Goal: Transaction & Acquisition: Book appointment/travel/reservation

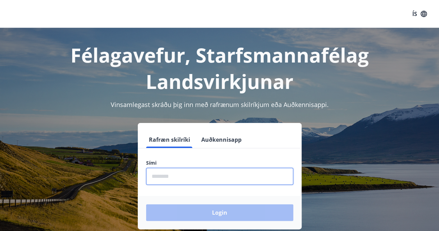
click at [198, 177] on input "phone" at bounding box center [219, 176] width 147 height 17
type input "********"
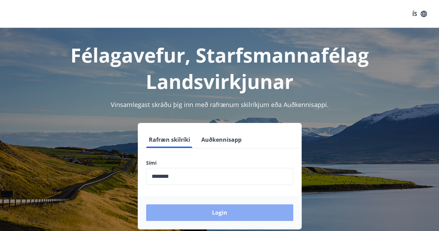
click at [214, 215] on button "Login" at bounding box center [219, 212] width 147 height 17
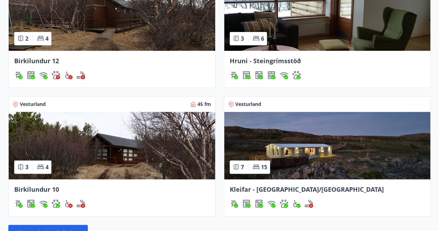
scroll to position [208, 0]
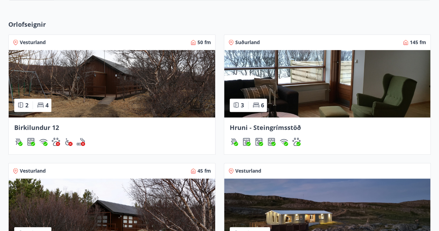
click at [349, 84] on img at bounding box center [327, 83] width 207 height 67
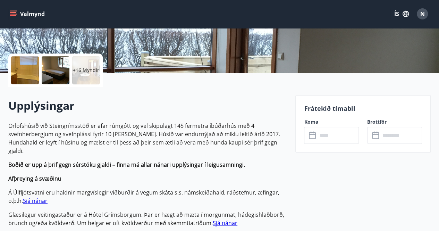
scroll to position [139, 0]
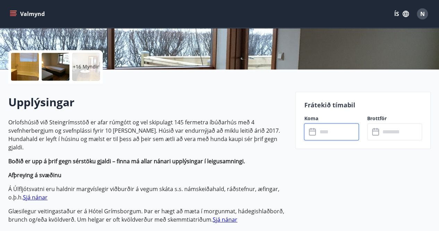
click at [342, 131] on input "text" at bounding box center [338, 131] width 42 height 17
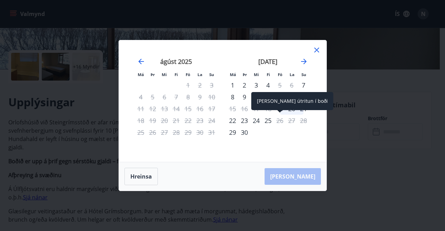
click at [280, 113] on span at bounding box center [279, 111] width 5 height 3
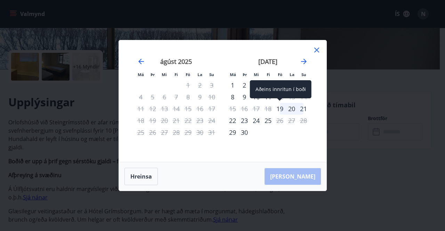
click at [281, 107] on div "19" at bounding box center [280, 109] width 12 height 12
click at [279, 109] on div "19" at bounding box center [280, 109] width 12 height 12
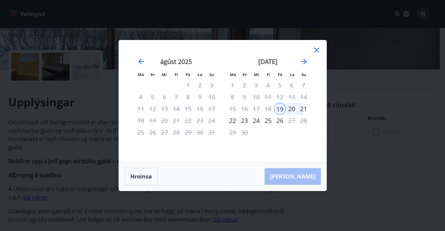
click at [305, 109] on div "21" at bounding box center [303, 109] width 12 height 12
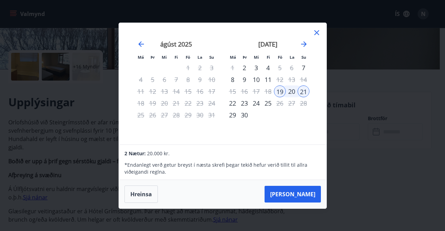
click at [424, 5] on div "Má Þr Mi Fi Fö La Su Má Þr Mi Fi Fö La Su [PERSON_NAME] 2025 1 2 3 4 5 6 7 8 9 …" at bounding box center [222, 115] width 445 height 231
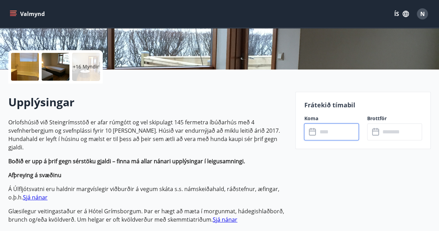
click at [329, 136] on input "text" at bounding box center [338, 131] width 42 height 17
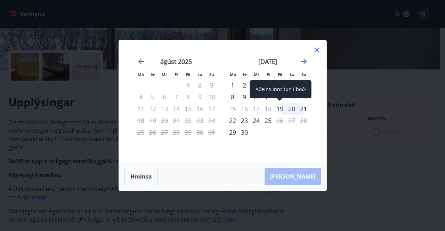
click at [280, 109] on div "19" at bounding box center [280, 109] width 12 height 12
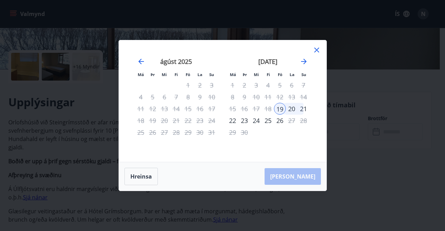
click at [304, 112] on div "21" at bounding box center [303, 109] width 12 height 12
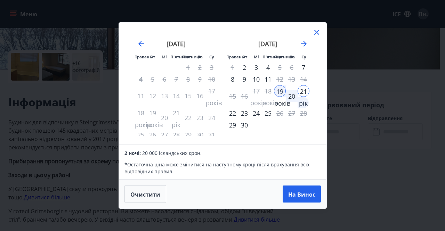
click at [385, 184] on div "Травень Вт Мі П'ятниця П'ятниця [GEOGRAPHIC_DATA] Вт Мі П'ятниця П'ятниця Ла Су…" at bounding box center [222, 115] width 445 height 231
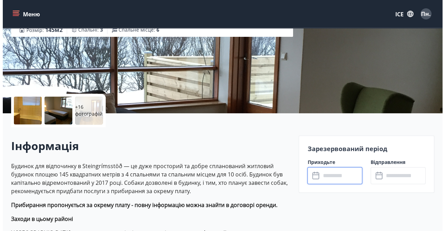
scroll to position [104, 0]
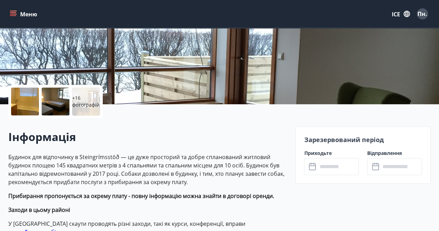
click at [95, 100] on p "+16 фотографій" at bounding box center [86, 101] width 28 height 14
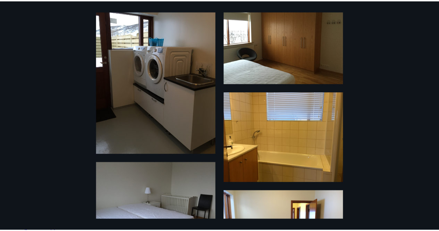
scroll to position [0, 0]
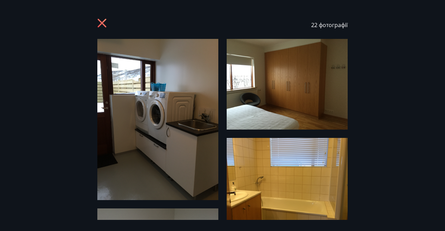
click at [100, 23] on icon at bounding box center [102, 23] width 11 height 11
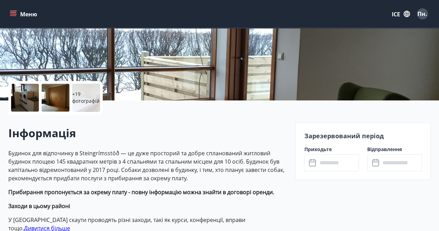
scroll to position [104, 0]
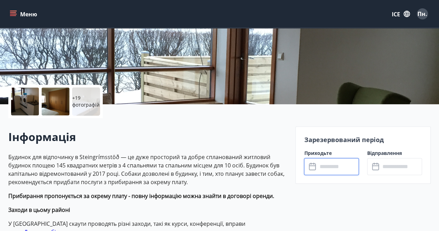
click at [334, 168] on input "text" at bounding box center [338, 166] width 42 height 17
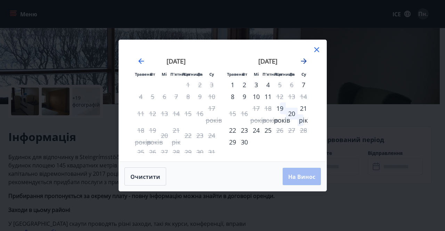
click at [305, 61] on icon "Рухайтеся далі, щоб перейти до наступного місяця." at bounding box center [304, 61] width 6 height 6
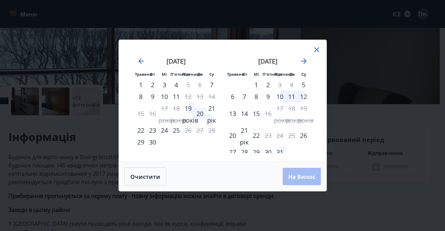
click at [316, 51] on icon at bounding box center [316, 49] width 8 height 8
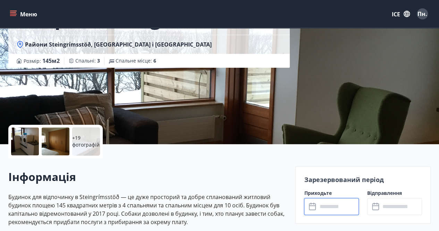
scroll to position [0, 0]
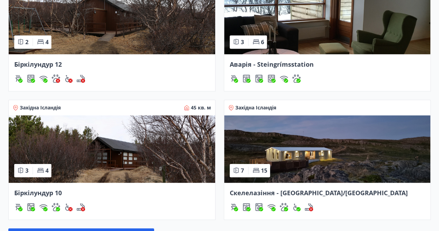
scroll to position [309, 0]
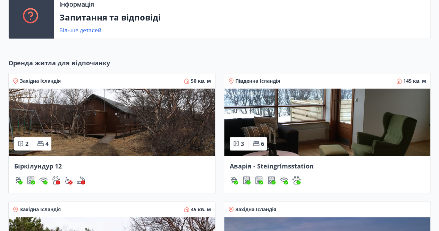
click at [142, 119] on img at bounding box center [112, 122] width 207 height 67
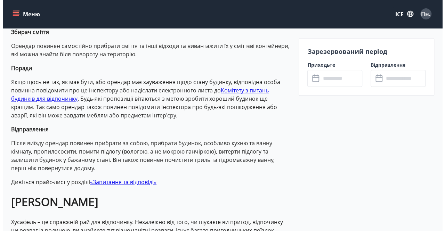
scroll to position [104, 0]
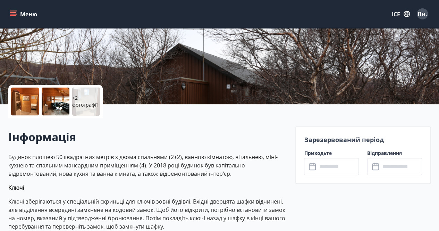
click at [90, 101] on p "+2 фотографії" at bounding box center [86, 101] width 28 height 14
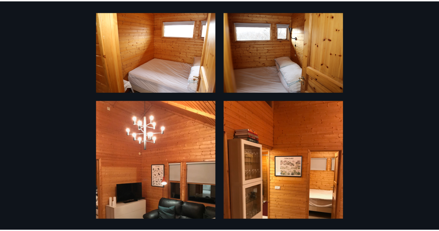
scroll to position [0, 0]
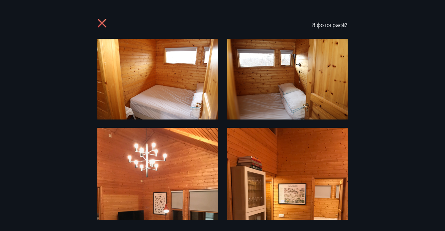
click at [105, 27] on icon at bounding box center [102, 23] width 11 height 11
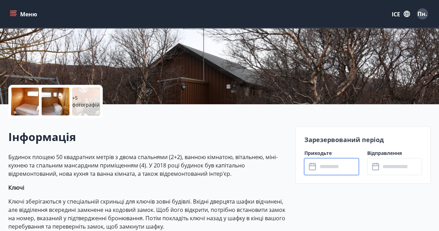
click at [343, 165] on input "text" at bounding box center [338, 166] width 42 height 17
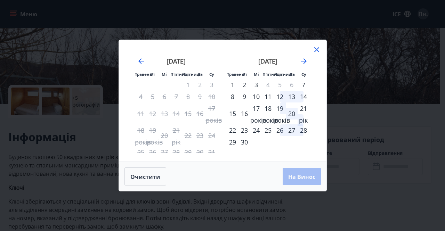
click at [315, 51] on icon at bounding box center [316, 49] width 8 height 8
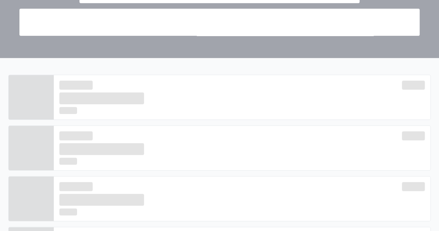
scroll to position [170, 0]
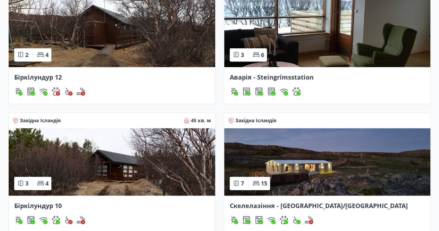
click at [108, 168] on img at bounding box center [112, 161] width 207 height 67
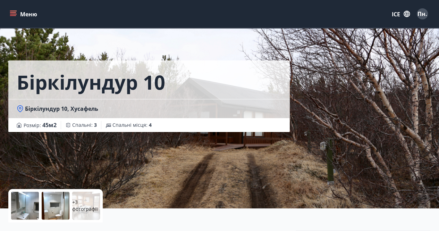
click at [23, 210] on div at bounding box center [25, 206] width 28 height 28
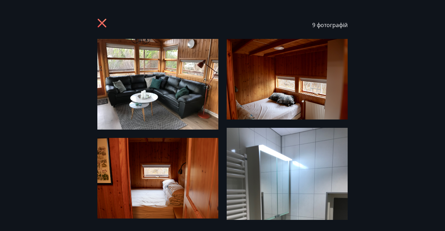
click at [100, 23] on icon at bounding box center [102, 23] width 11 height 11
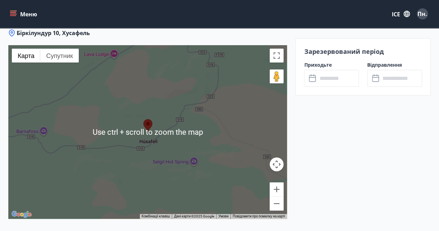
scroll to position [1320, 0]
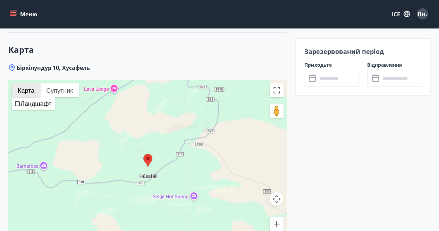
click at [24, 87] on font "Карта" at bounding box center [26, 90] width 17 height 7
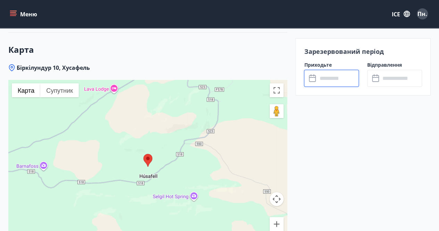
click at [322, 78] on input "text" at bounding box center [338, 78] width 42 height 17
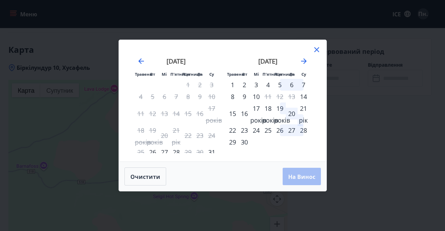
click at [281, 109] on div "19 років" at bounding box center [280, 108] width 12 height 12
click at [305, 109] on font "21 рік" at bounding box center [303, 115] width 9 height 20
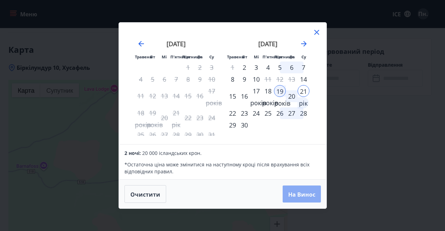
click at [309, 196] on font "На винос" at bounding box center [301, 194] width 27 height 8
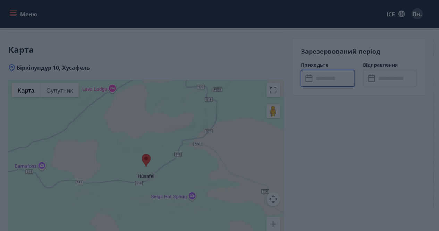
type input "******"
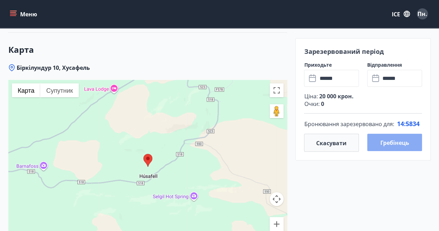
click at [406, 144] on font "Гребінець" at bounding box center [395, 143] width 29 height 8
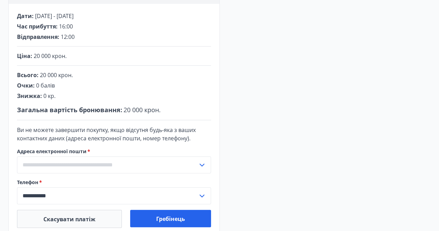
scroll to position [149, 0]
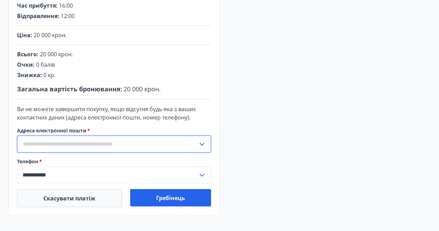
click at [67, 146] on input "text" at bounding box center [107, 143] width 181 height 17
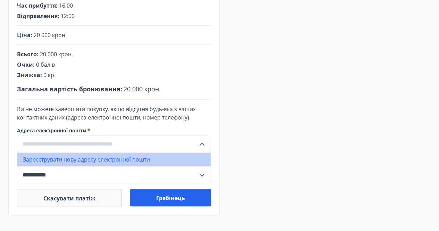
click at [57, 159] on font "Зареєструвати нову адресу електронної пошти" at bounding box center [86, 160] width 127 height 8
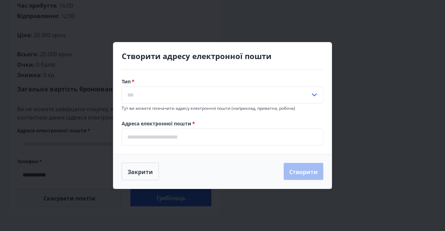
click at [316, 94] on icon at bounding box center [314, 95] width 8 height 8
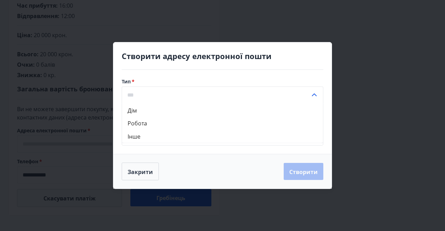
click at [140, 111] on li "Дім" at bounding box center [222, 109] width 201 height 13
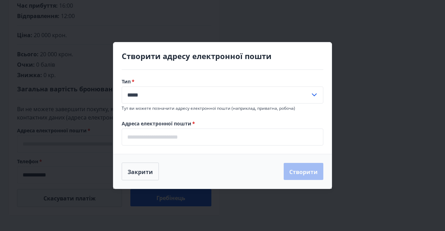
type input "*****"
click at [136, 142] on input "email" at bounding box center [222, 136] width 201 height 17
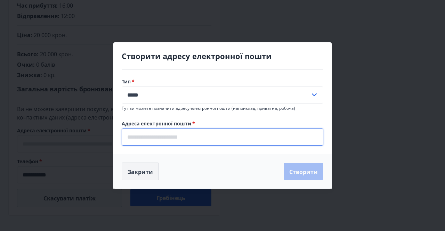
type input "**********"
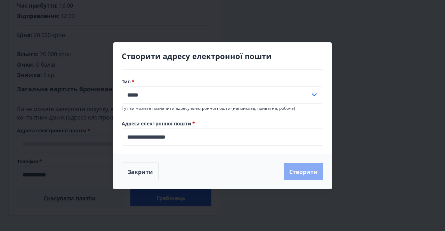
click at [302, 174] on font "Створити" at bounding box center [303, 172] width 28 height 8
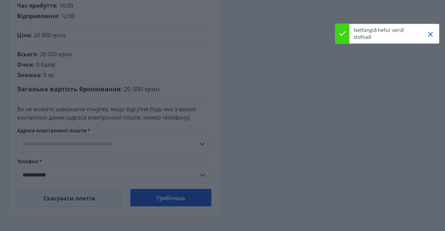
type input "**********"
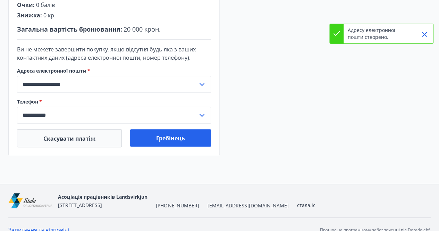
scroll to position [219, 0]
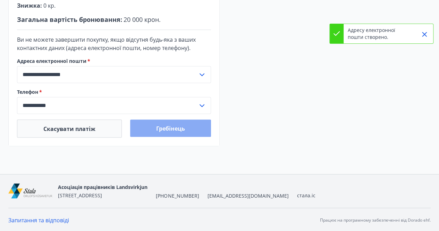
click at [157, 126] on font "Гребінець" at bounding box center [170, 129] width 29 height 8
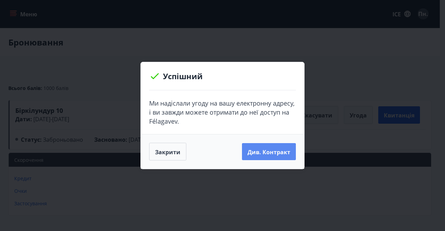
click at [264, 152] on font "Див. контракт" at bounding box center [268, 152] width 43 height 8
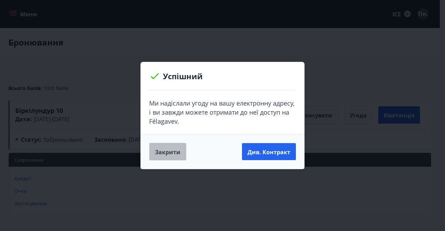
click at [162, 150] on font "Закрити" at bounding box center [167, 152] width 25 height 8
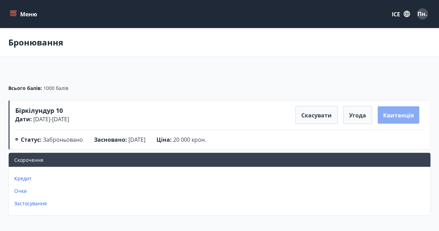
click at [396, 111] on font "Квитанція" at bounding box center [398, 115] width 31 height 8
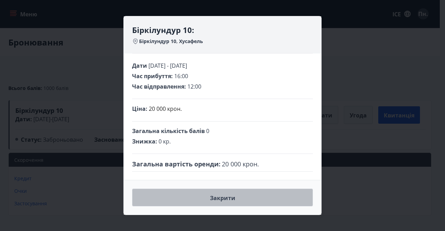
click at [225, 198] on font "Закрити" at bounding box center [222, 198] width 25 height 8
